Goal: Task Accomplishment & Management: Manage account settings

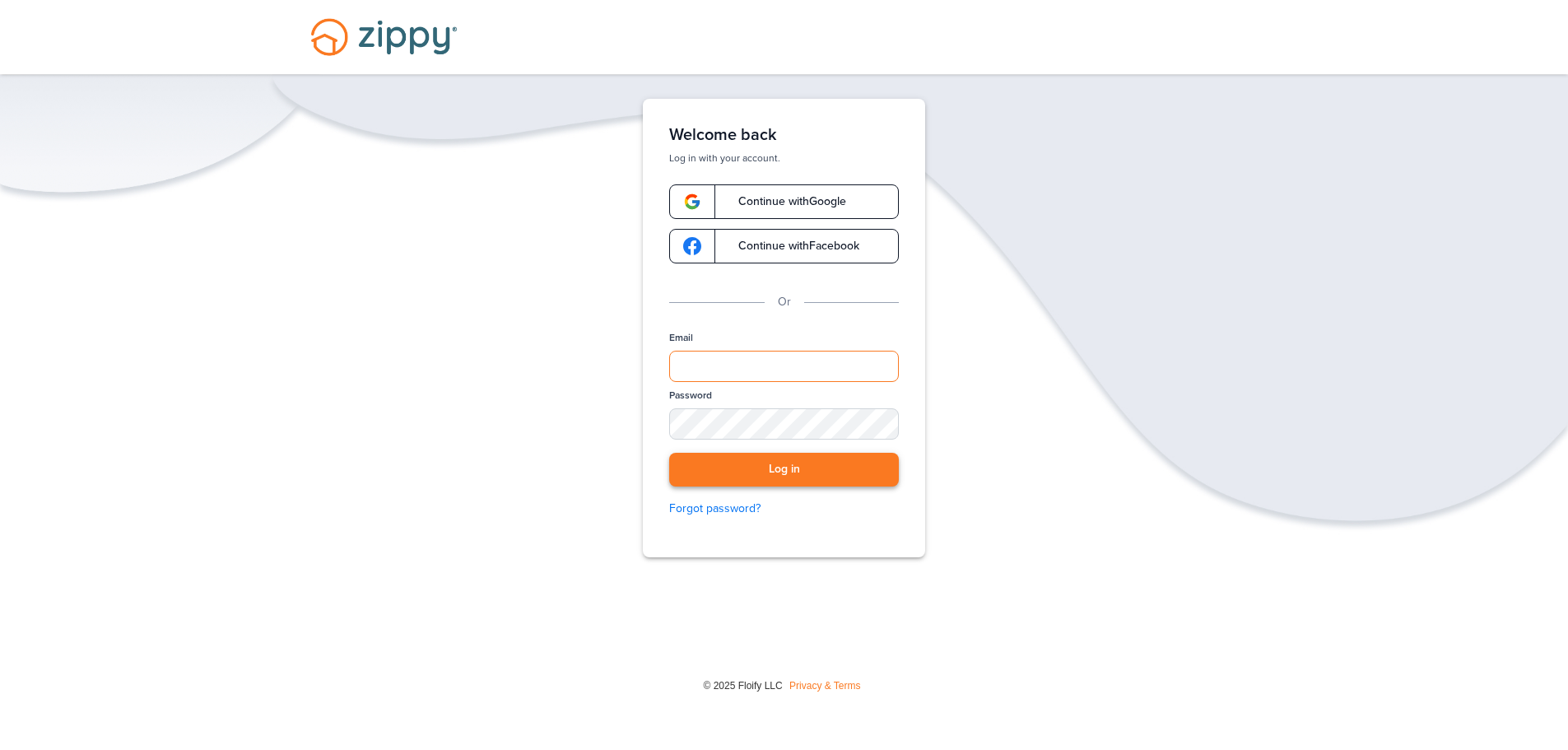
type input "**********"
click at [752, 466] on button "Log in" at bounding box center [784, 470] width 230 height 34
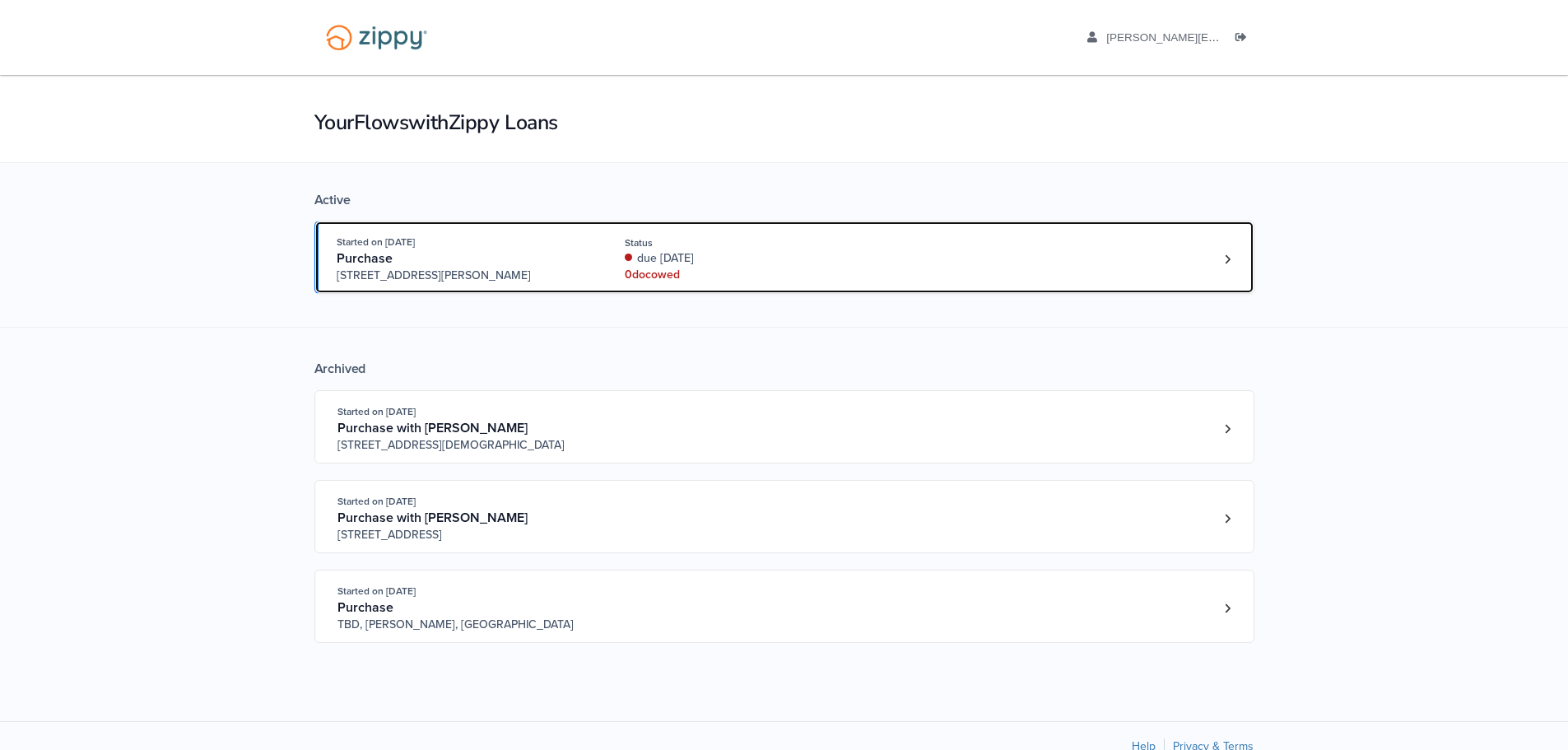
click at [566, 261] on div "Purchase" at bounding box center [462, 259] width 251 height 17
